Goal: Task Accomplishment & Management: Manage account settings

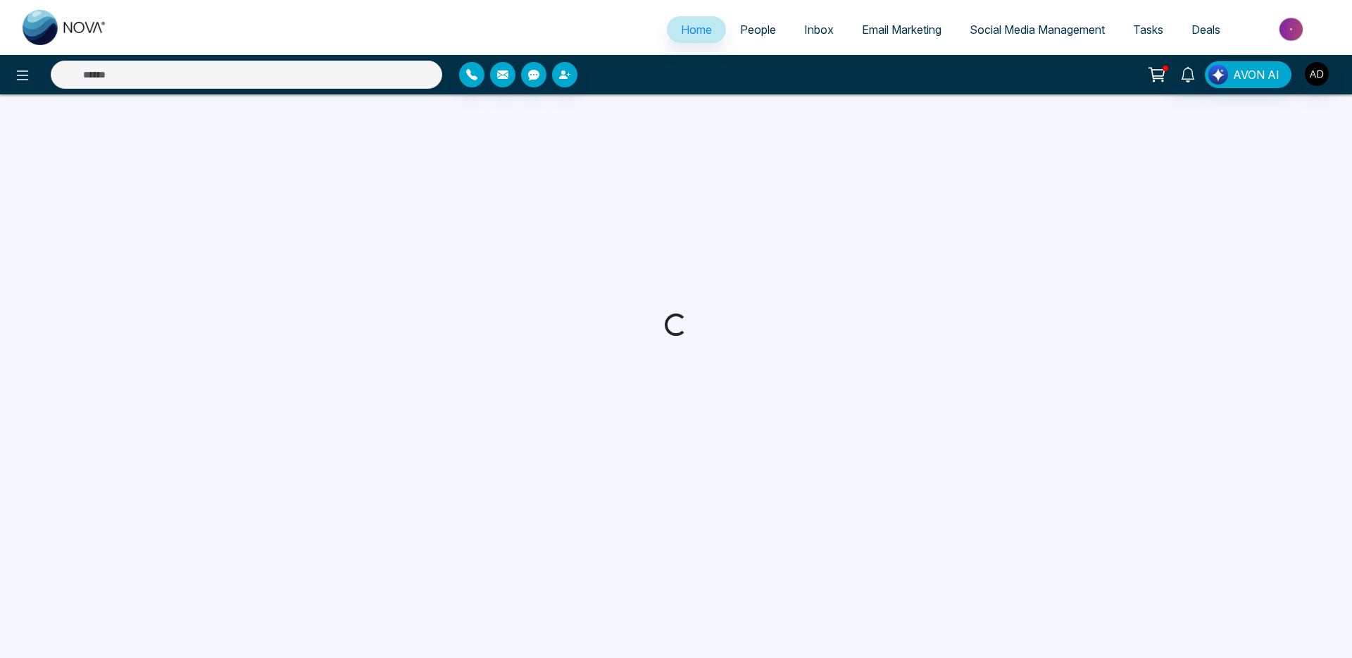
select select "*"
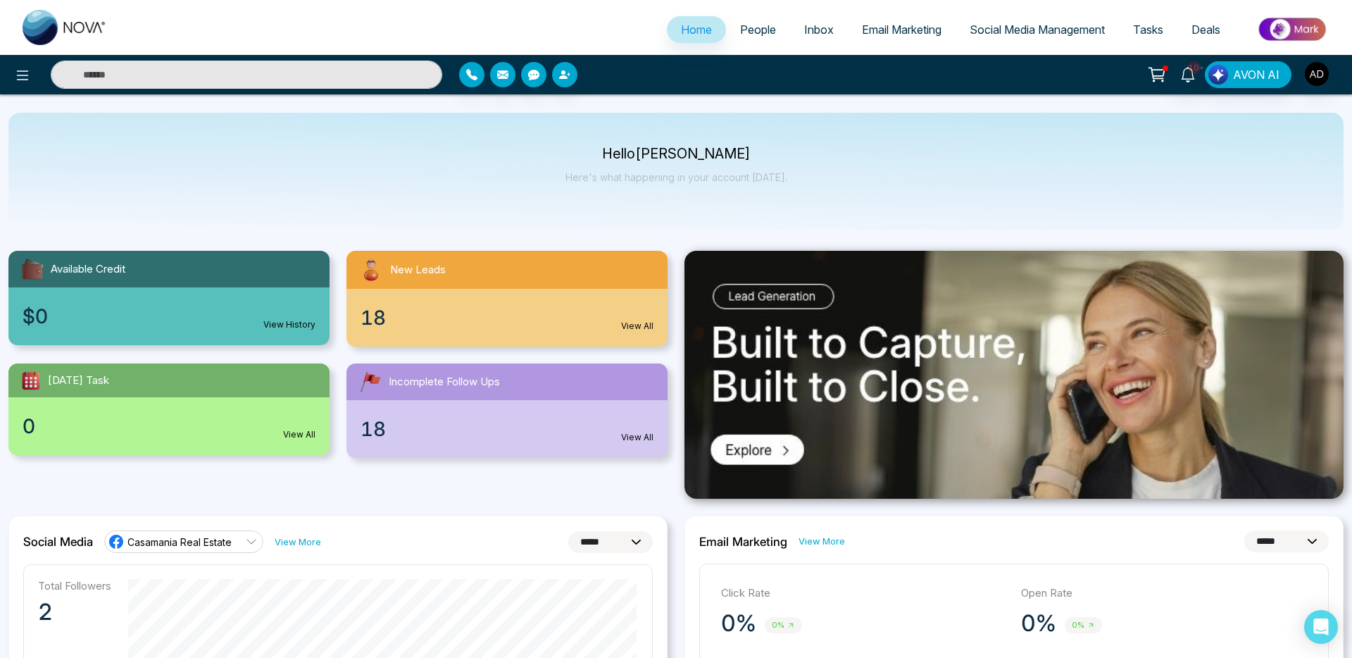
click at [751, 32] on span "People" at bounding box center [758, 30] width 36 height 14
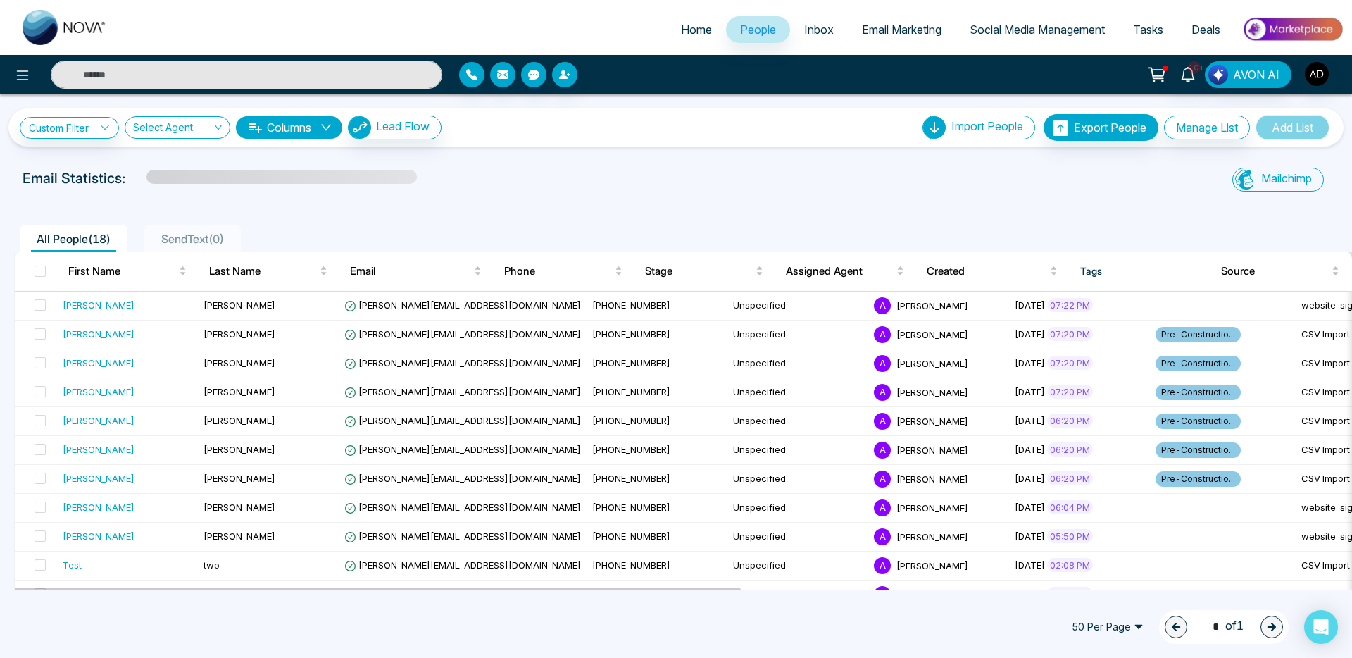
click at [171, 80] on input "text" at bounding box center [247, 75] width 392 height 28
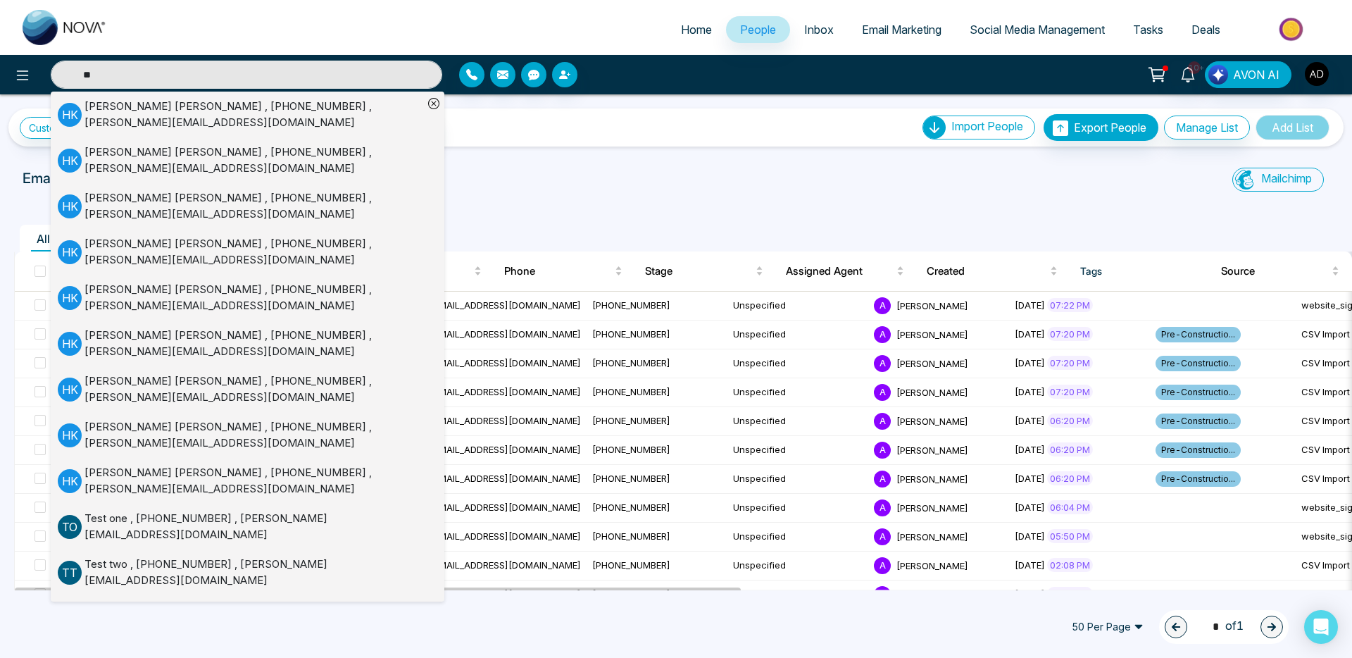
type input "*"
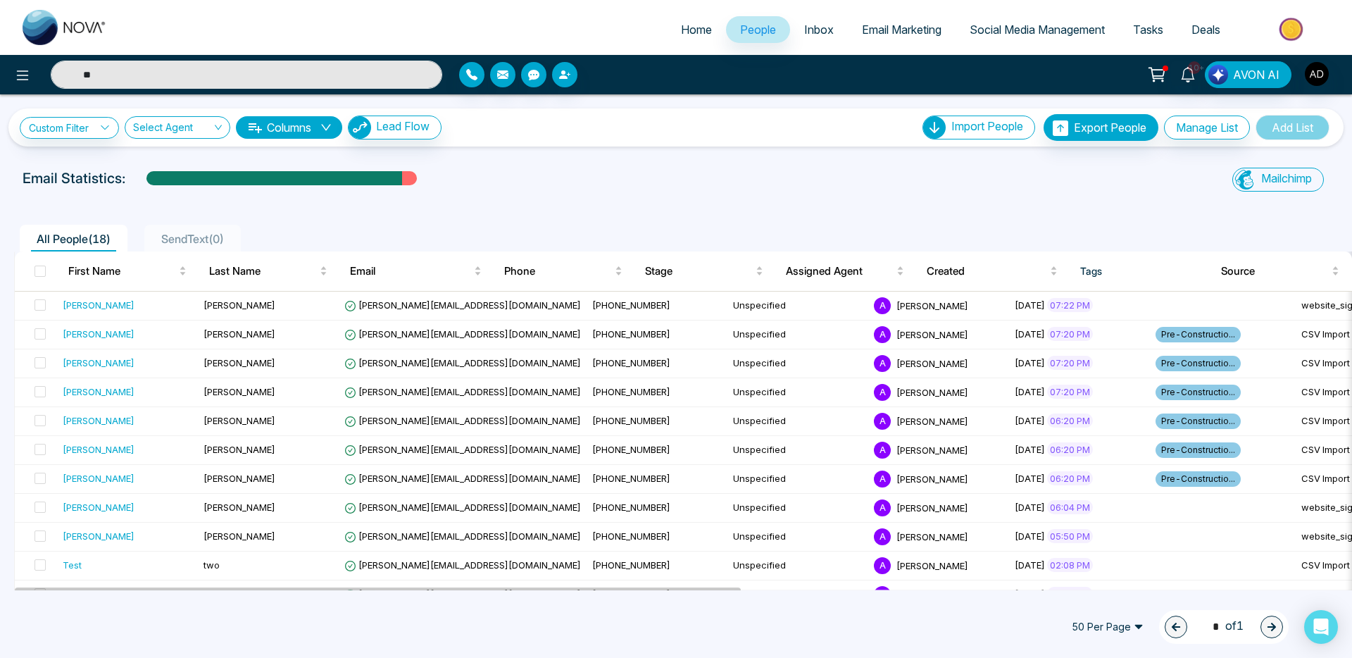
type input "*"
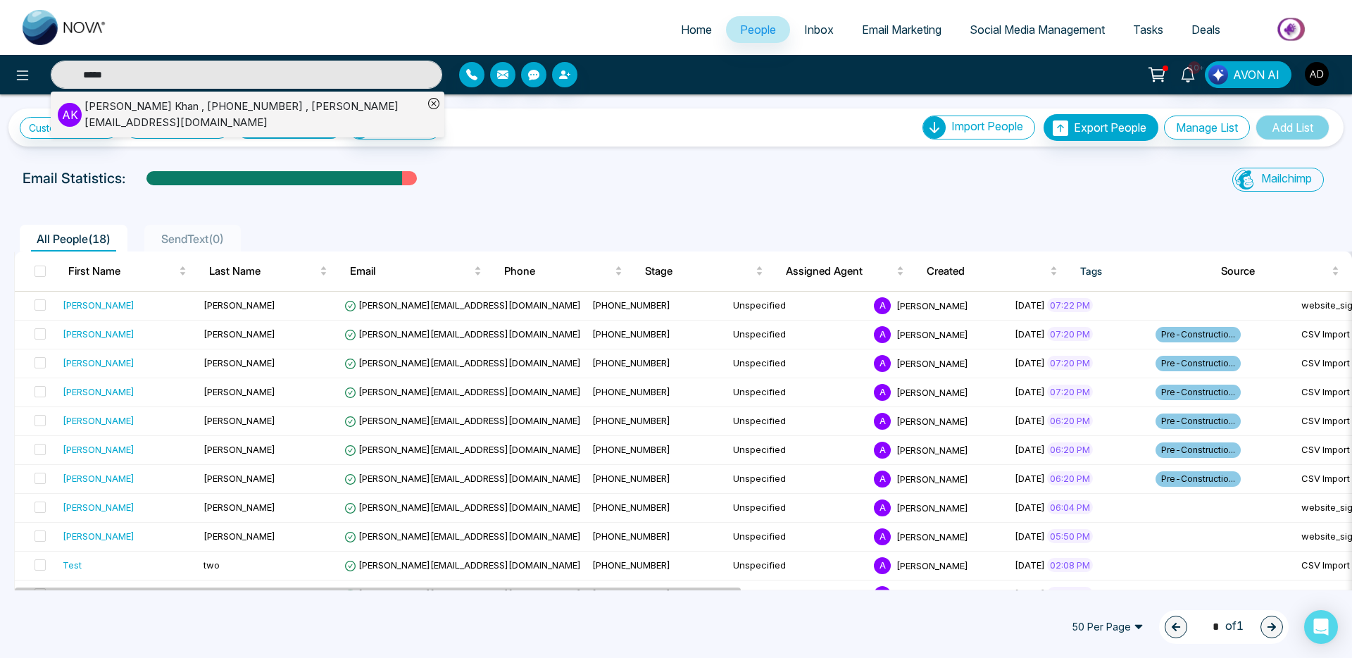
type input "*****"
click at [436, 102] on icon at bounding box center [433, 103] width 11 height 11
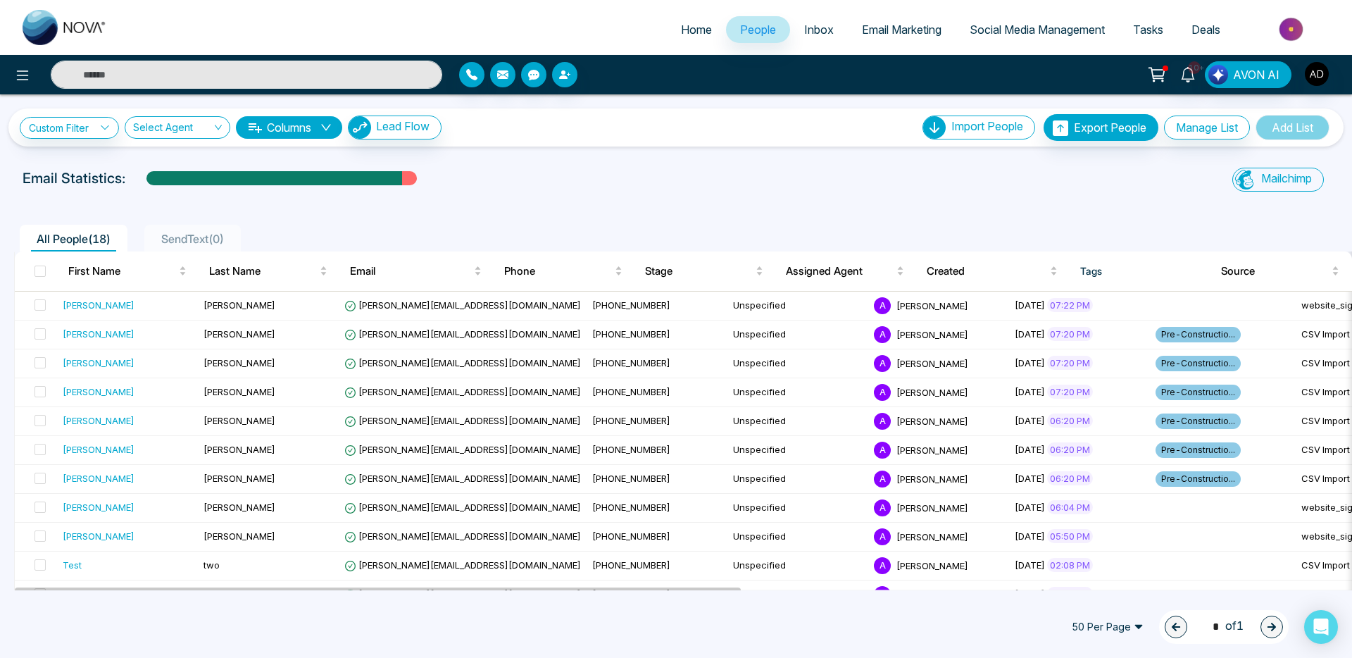
click at [110, 70] on input "text" at bounding box center [247, 75] width 392 height 28
drag, startPoint x: 147, startPoint y: 79, endPoint x: -261, endPoint y: -23, distance: 421.0
click at [0, 0] on html "Home People Inbox Email Marketing Social Media Management Tasks Deals ******* 1…" at bounding box center [676, 329] width 1352 height 658
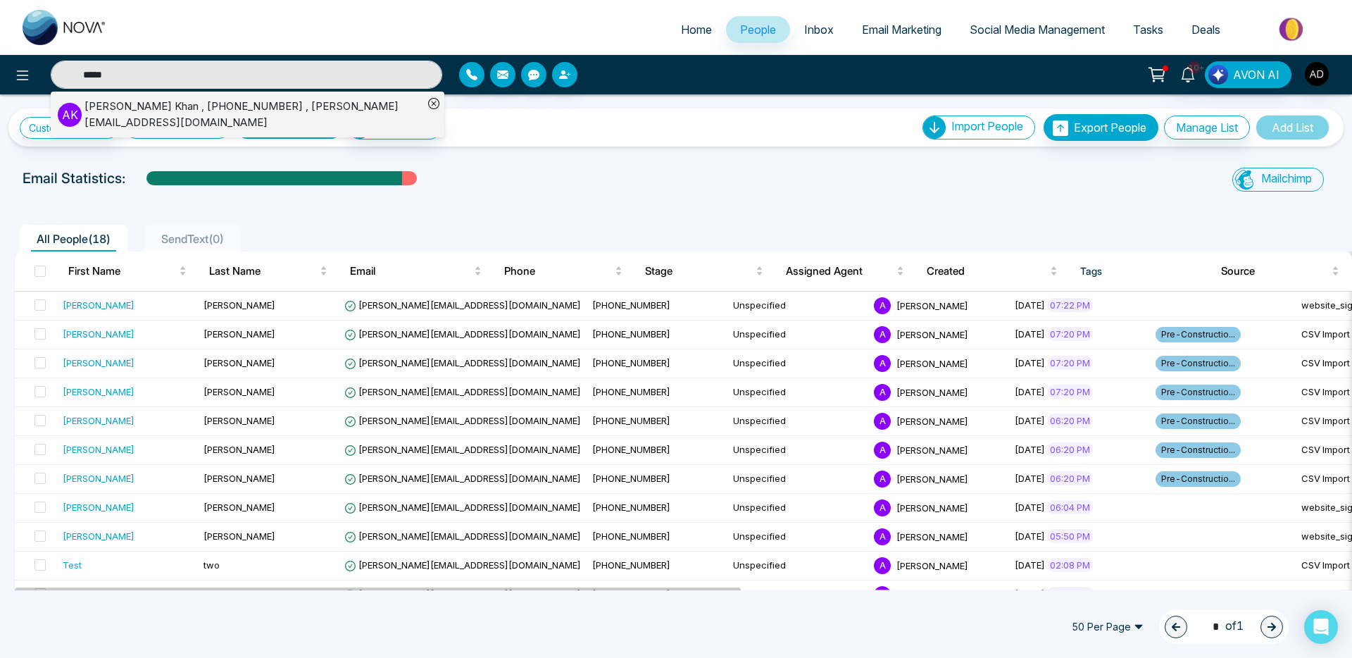
type input "*****"
click at [169, 106] on div "[PERSON_NAME] , [PHONE_NUMBER] , [PERSON_NAME][EMAIL_ADDRESS][DOMAIN_NAME]" at bounding box center [254, 115] width 339 height 32
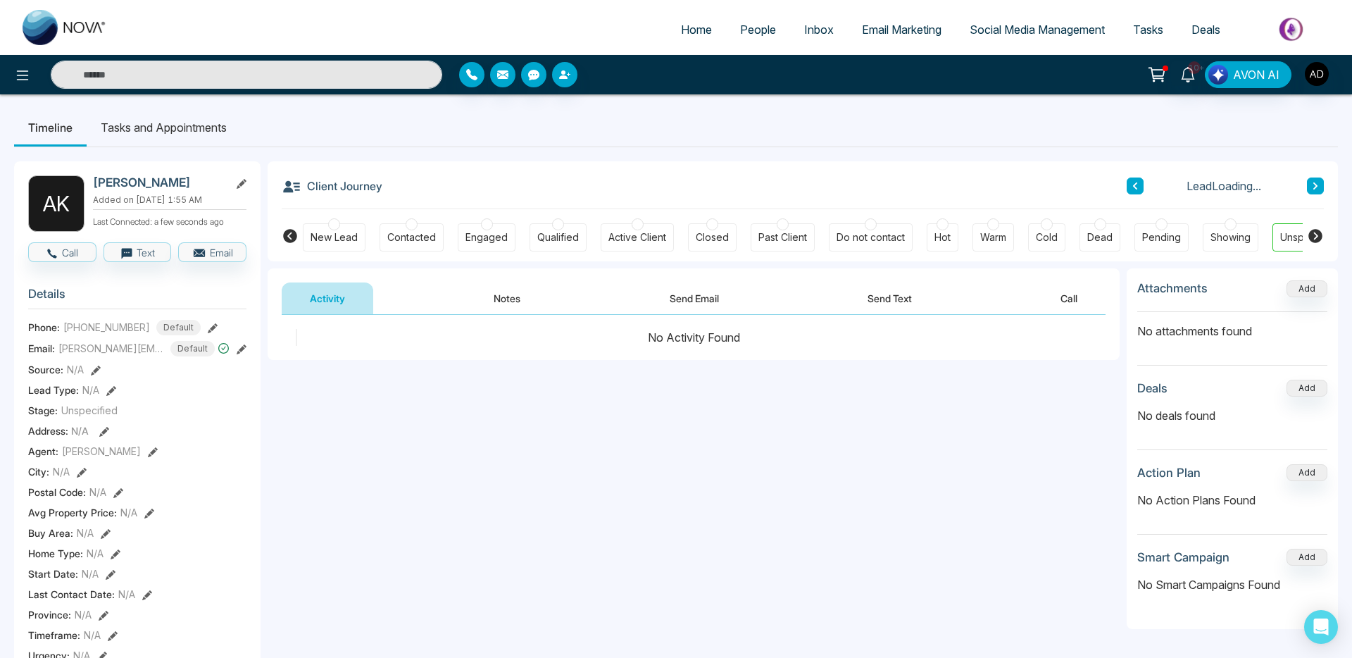
scroll to position [521, 0]
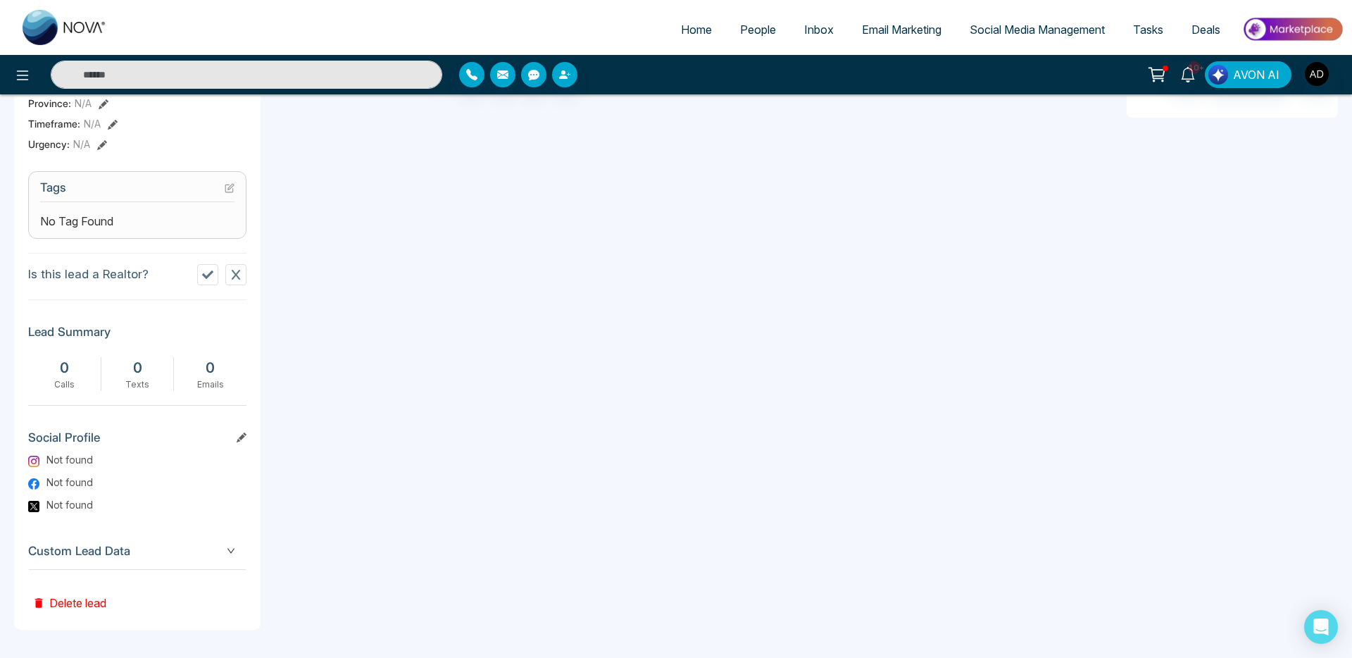
click at [80, 596] on button "Delete lead" at bounding box center [69, 593] width 82 height 46
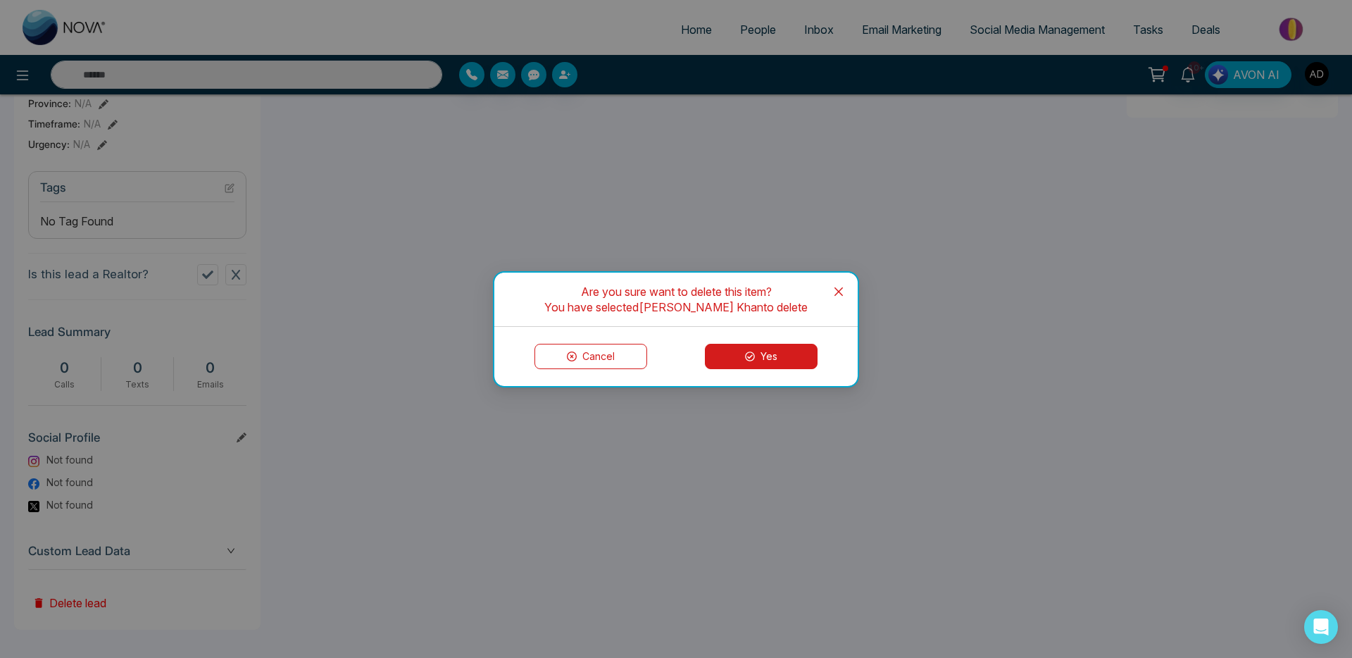
click at [776, 350] on button "Yes" at bounding box center [761, 356] width 113 height 25
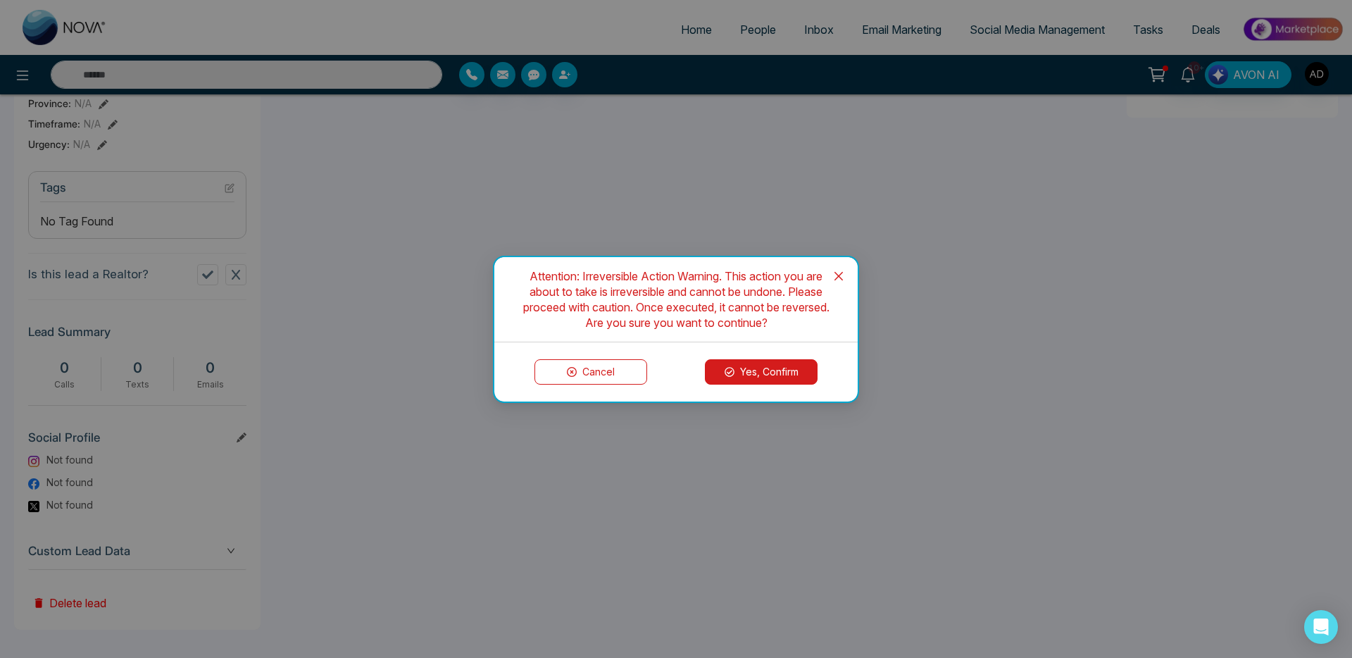
click at [773, 357] on div "Cancel Yes, Confirm" at bounding box center [676, 371] width 363 height 59
click at [771, 371] on button "Yes, Confirm" at bounding box center [761, 371] width 113 height 25
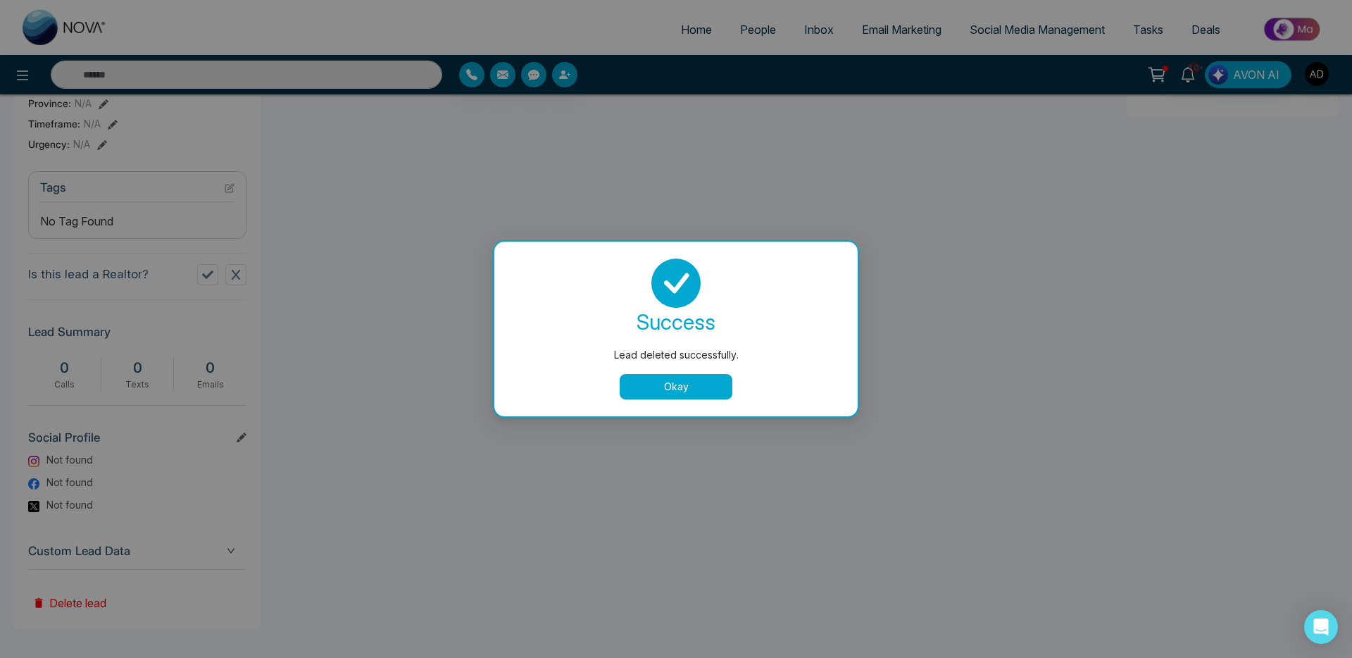
click at [678, 387] on button "Okay" at bounding box center [676, 386] width 113 height 25
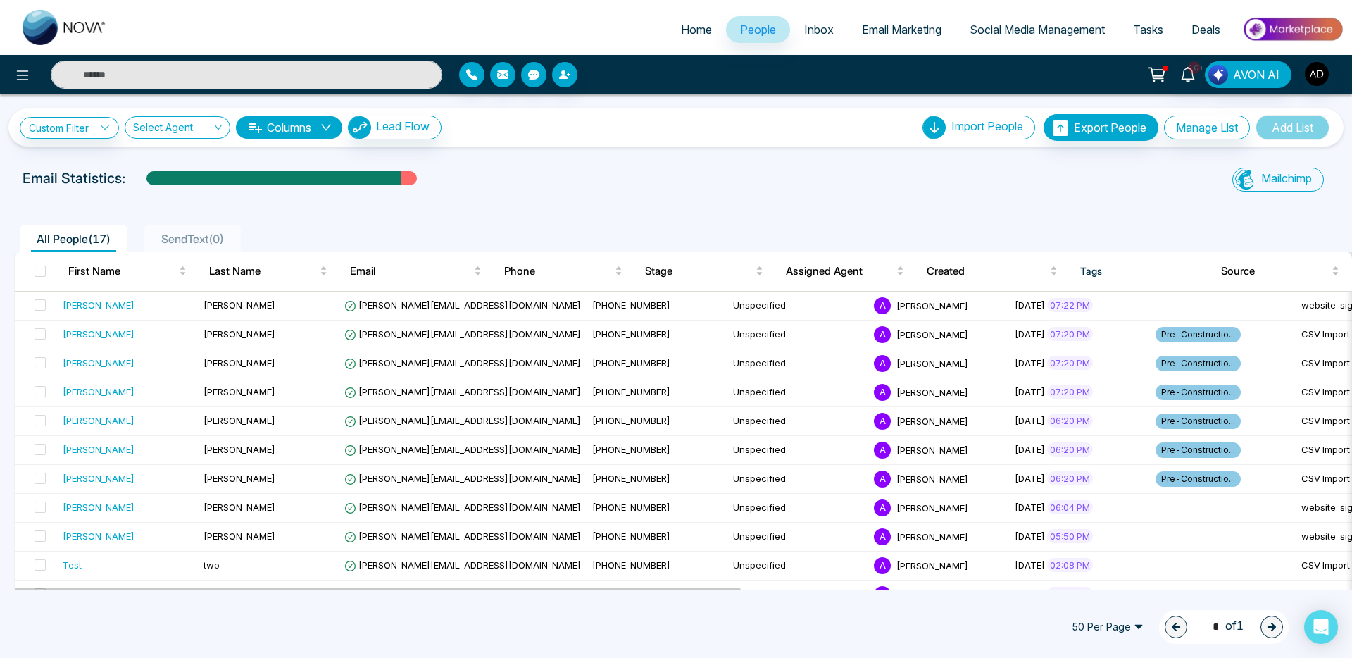
click at [233, 77] on input "text" at bounding box center [247, 75] width 392 height 28
type input "******"
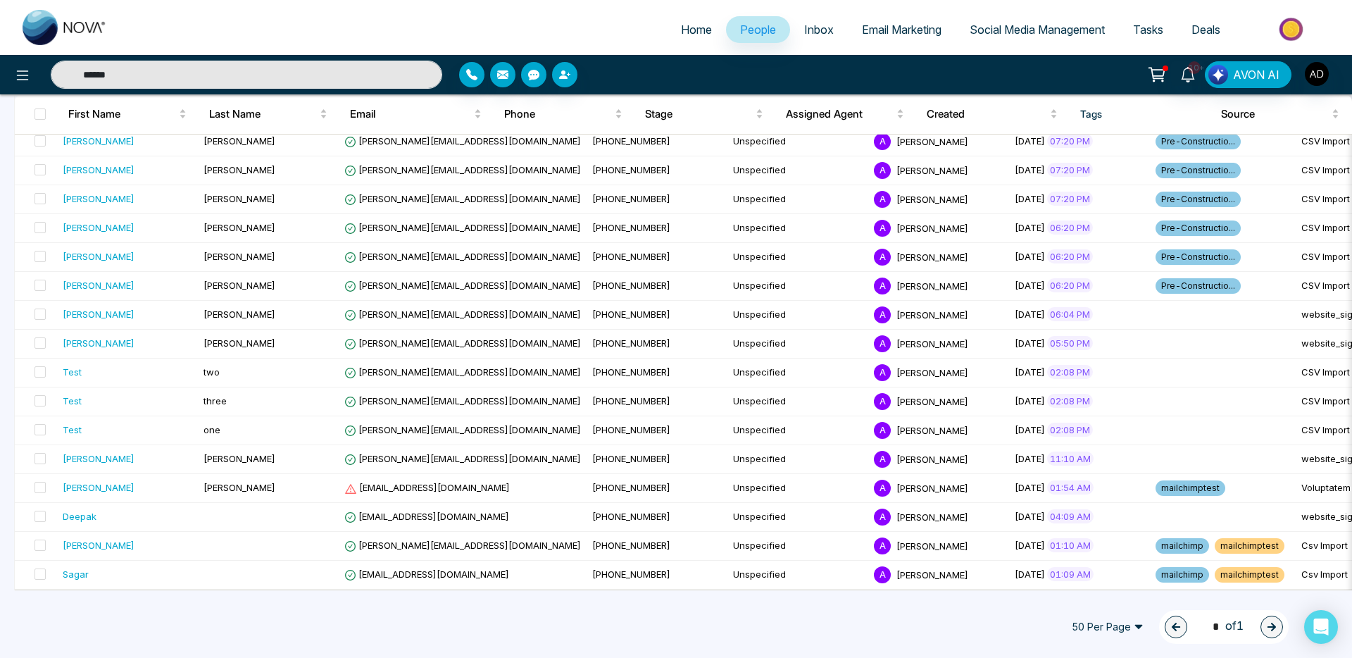
drag, startPoint x: 474, startPoint y: 587, endPoint x: 417, endPoint y: 610, distance: 61.6
click at [576, 70] on button "button" at bounding box center [564, 74] width 25 height 25
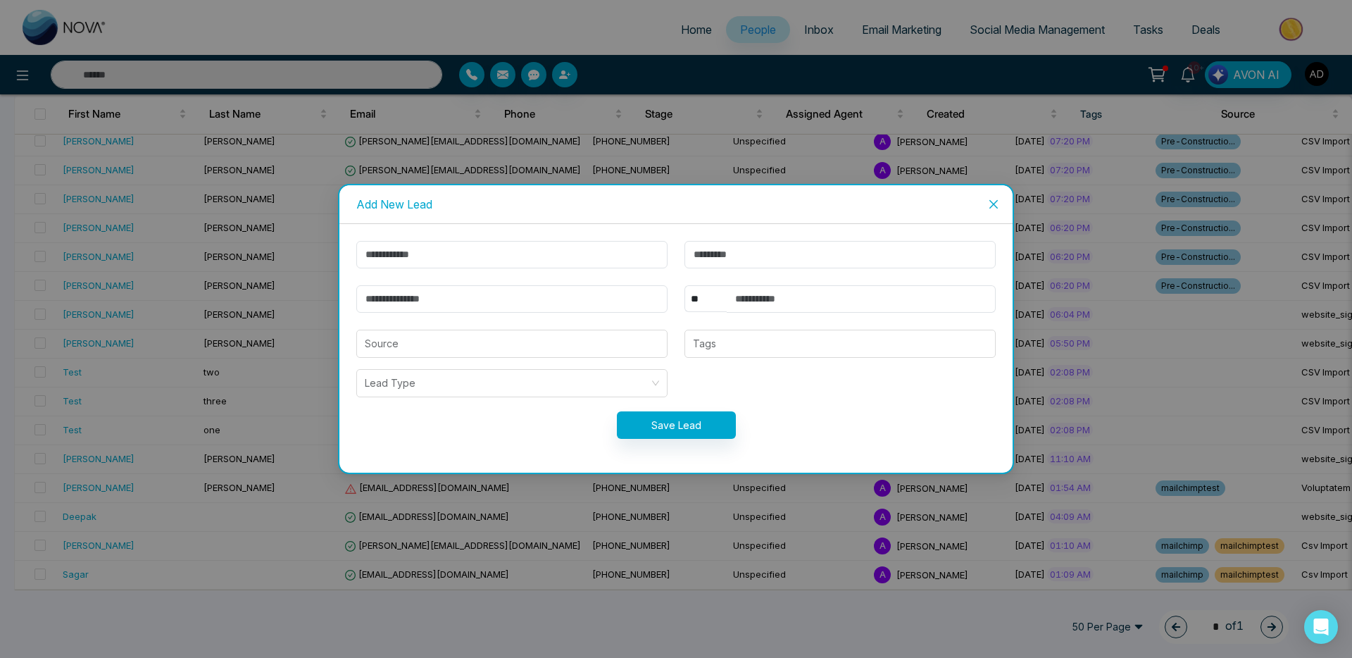
type input "******"
click at [1001, 204] on span "Close" at bounding box center [994, 204] width 38 height 38
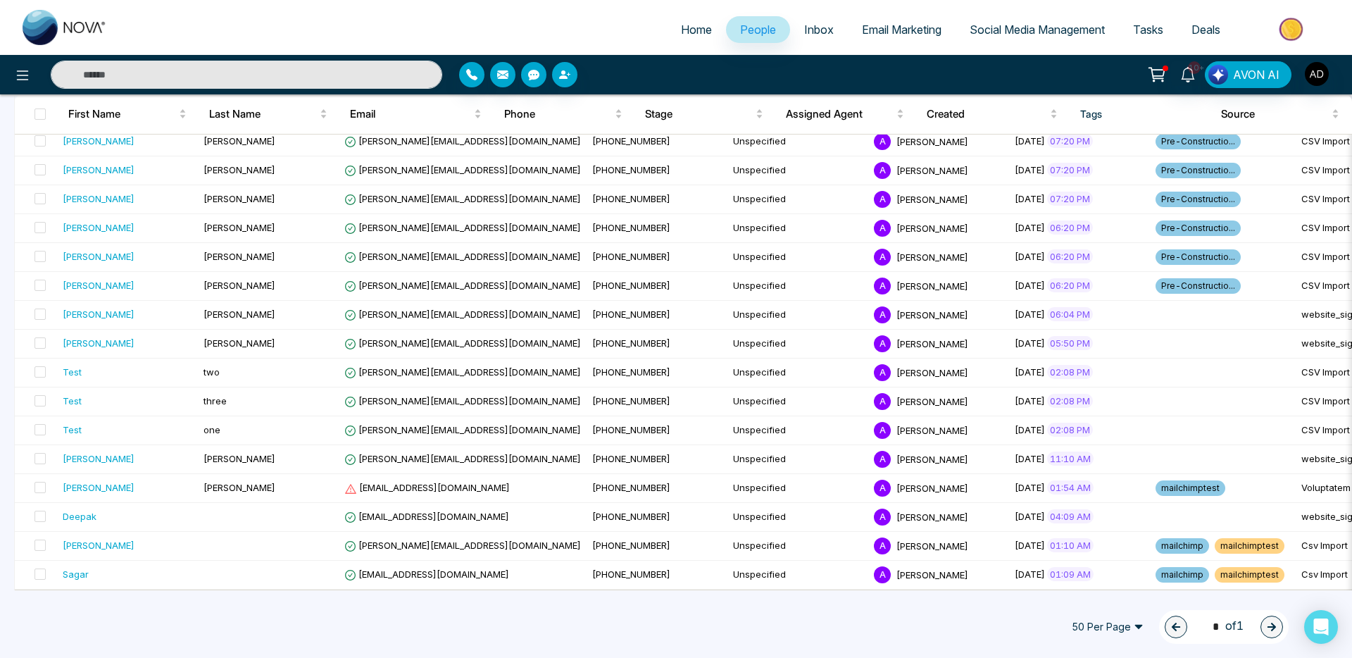
type input "******"
click at [1193, 75] on icon at bounding box center [1188, 74] width 15 height 15
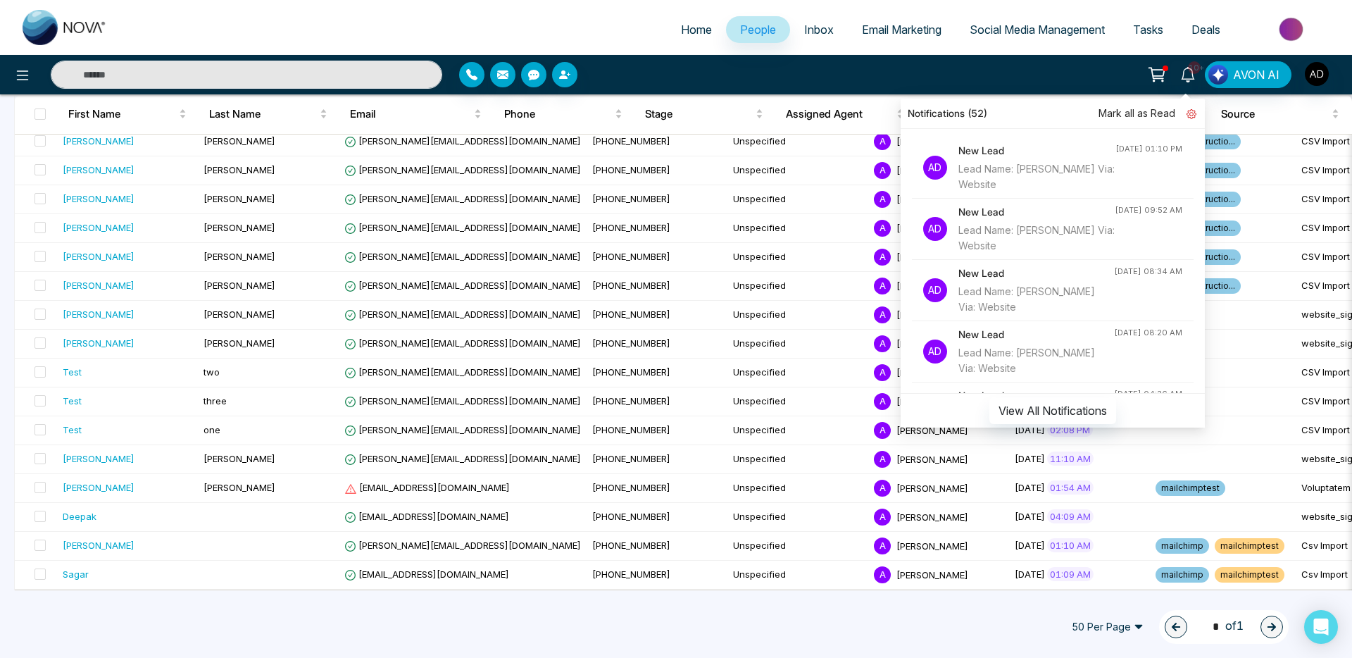
click at [1189, 111] on icon at bounding box center [1192, 114] width 10 height 10
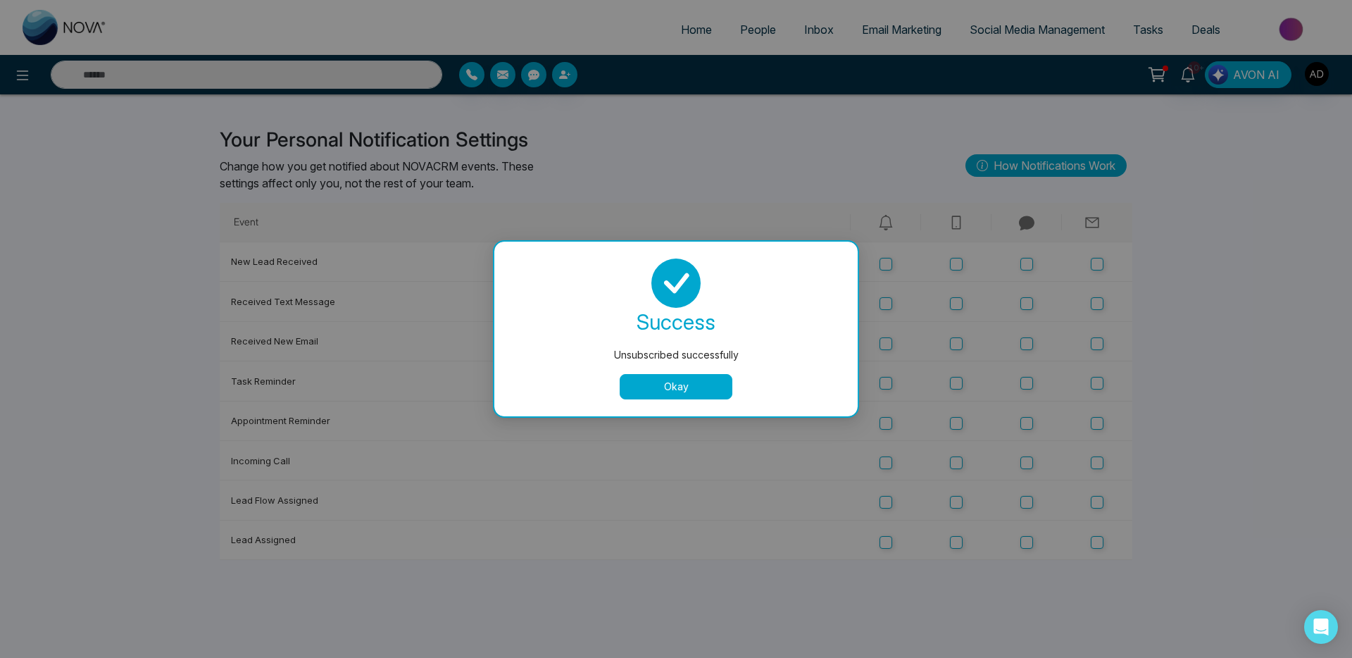
click at [697, 394] on button "Okay" at bounding box center [676, 386] width 113 height 25
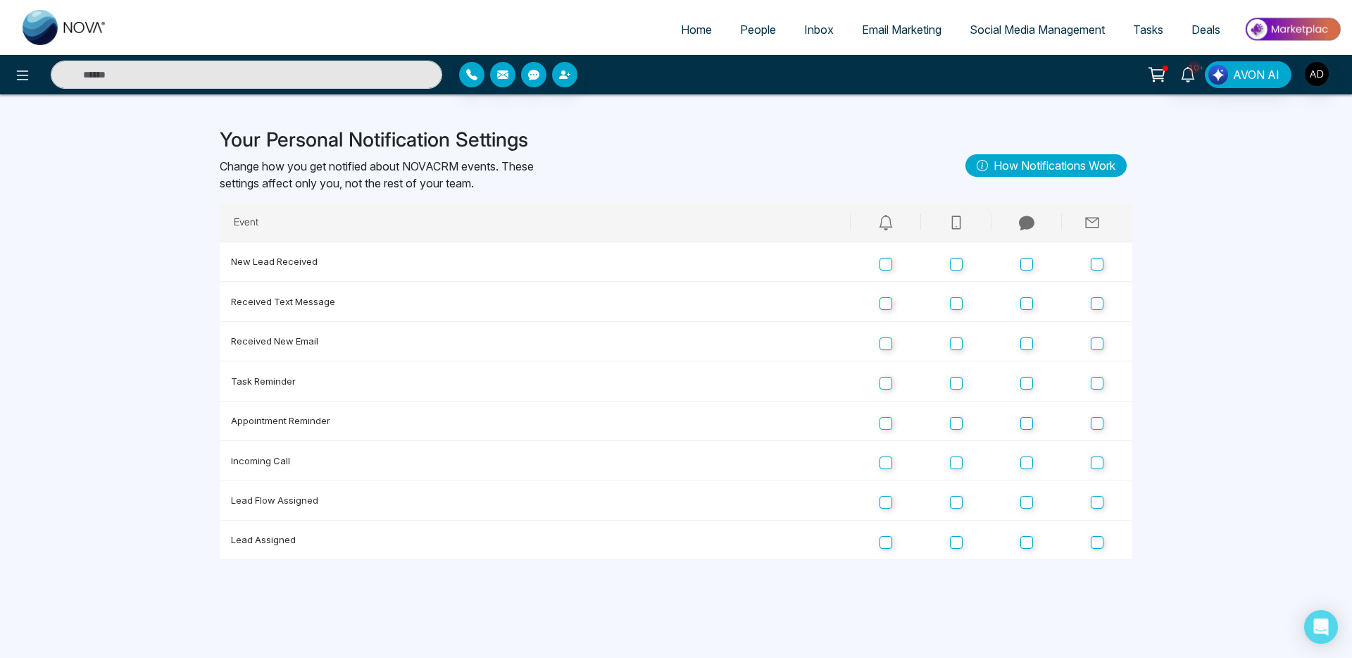
click at [697, 34] on span "Home" at bounding box center [696, 30] width 31 height 14
select select "*"
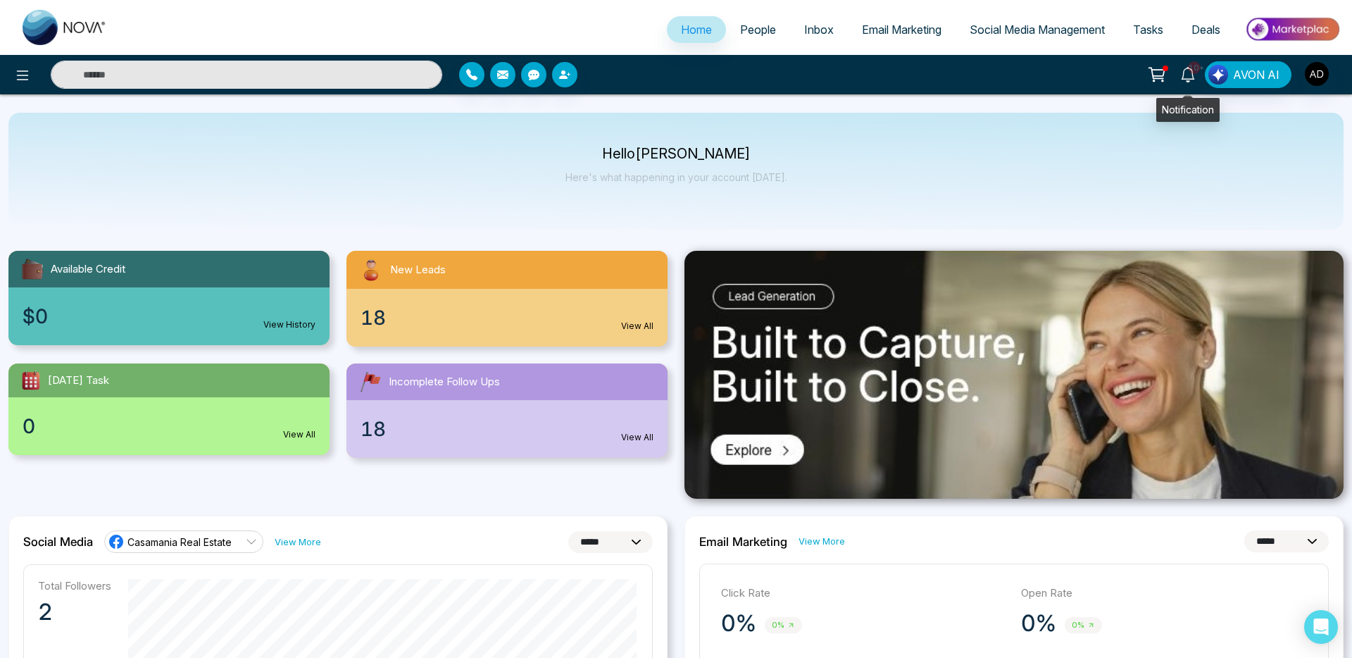
click at [1187, 73] on icon at bounding box center [1188, 74] width 15 height 15
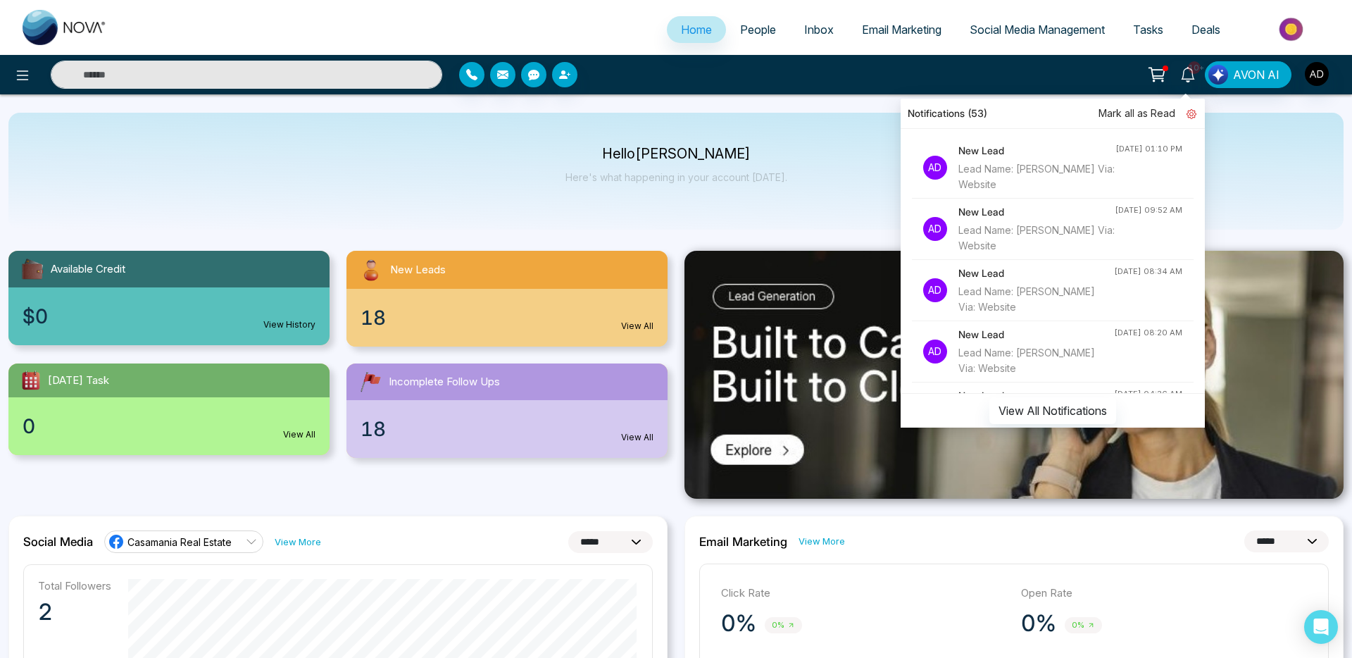
click at [1188, 117] on icon at bounding box center [1192, 114] width 10 height 10
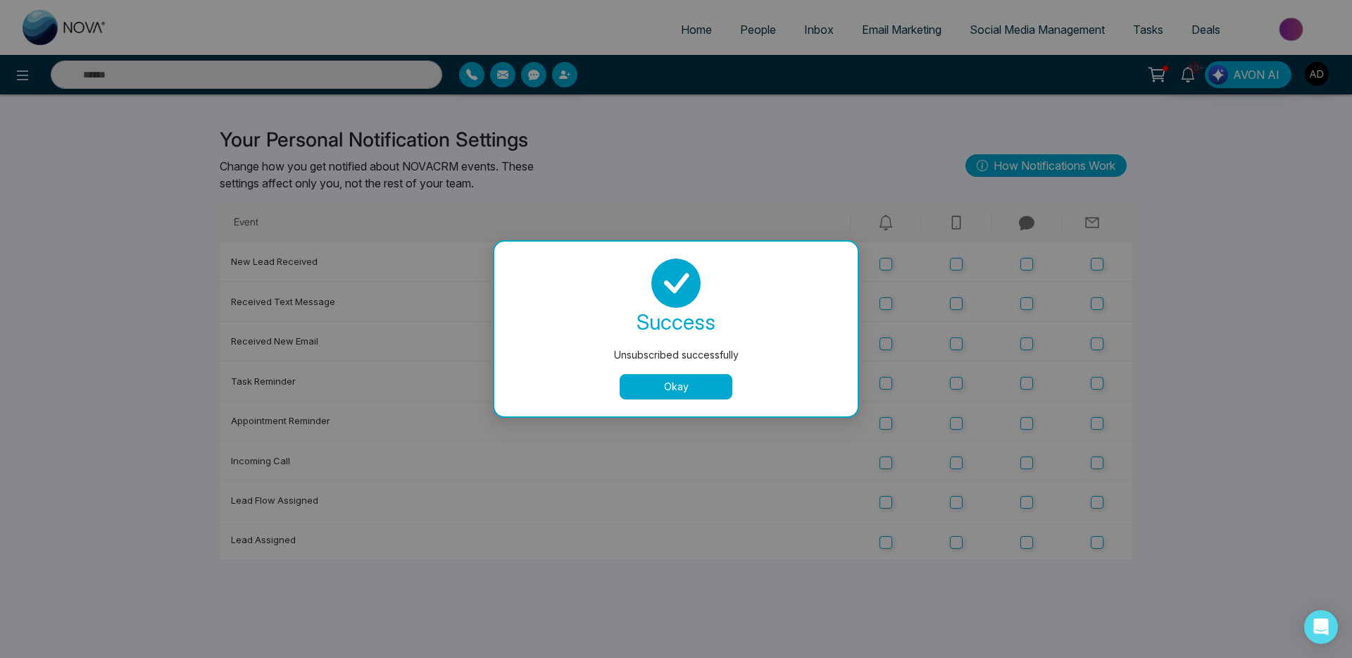
click at [1028, 306] on div "Unsubscribed successfully success Unsubscribed successfully Okay" at bounding box center [676, 329] width 1352 height 658
click at [691, 392] on button "Okay" at bounding box center [676, 386] width 113 height 25
